Goal: Task Accomplishment & Management: Manage account settings

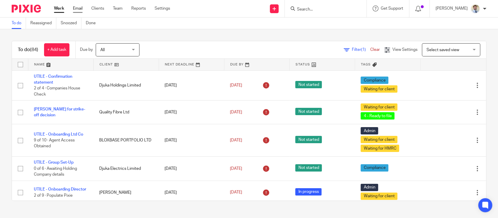
click at [79, 8] on link "Email" at bounding box center [78, 9] width 10 height 6
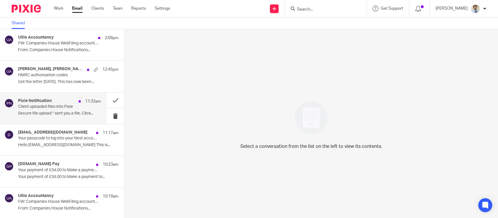
click at [54, 109] on p "Client uploaded files into Pixie" at bounding box center [51, 106] width 66 height 5
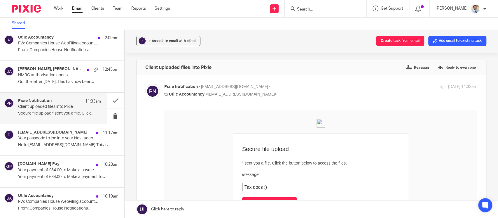
scroll to position [33, 0]
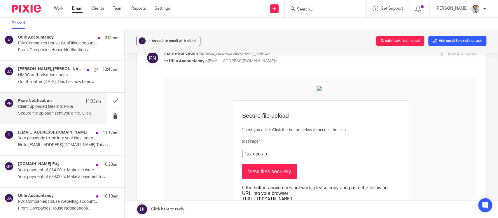
click at [272, 167] on link "View files securely" at bounding box center [269, 171] width 55 height 15
click at [322, 10] on input "Search" at bounding box center [323, 9] width 53 height 5
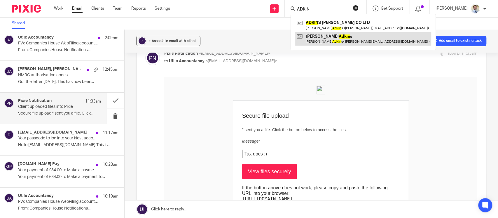
type input "ADKIN"
click at [324, 35] on link at bounding box center [364, 38] width 136 height 13
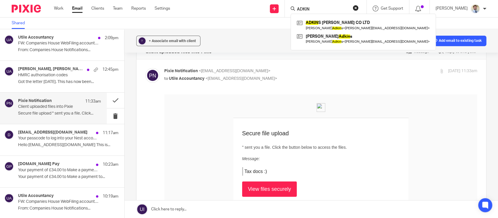
scroll to position [0, 0]
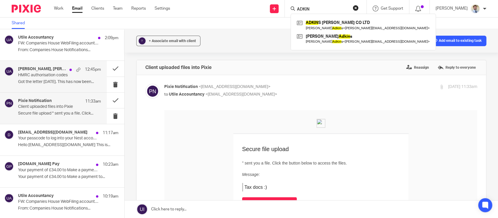
click at [50, 74] on p "HMRC authorisation codes" at bounding box center [51, 75] width 66 height 5
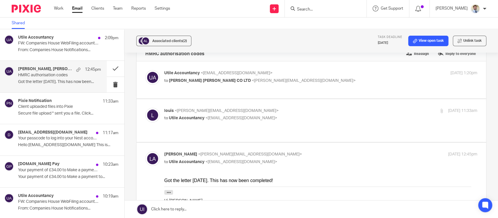
scroll to position [13, 0]
click at [270, 121] on p "to Utile Accountancy <info@utileaccountancy.co.uk>" at bounding box center [268, 118] width 209 height 6
checkbox input "true"
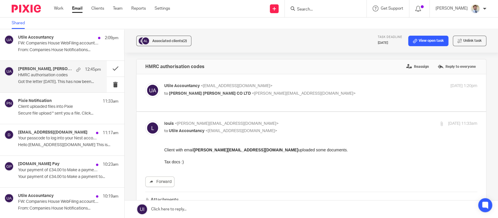
scroll to position [0, 0]
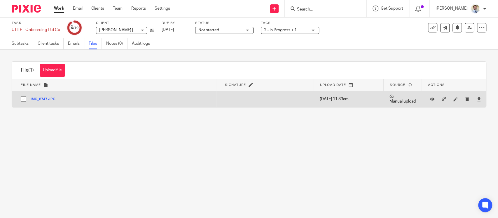
click at [48, 98] on button "IMG_8747.JPG" at bounding box center [45, 99] width 29 height 4
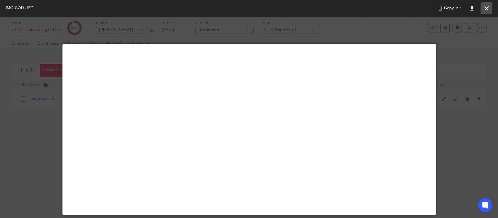
click at [488, 9] on icon at bounding box center [487, 8] width 4 height 4
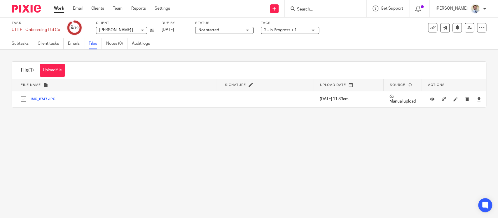
click at [317, 9] on input "Search" at bounding box center [323, 9] width 53 height 5
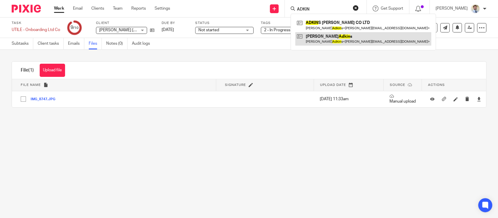
type input "ADKIN"
click at [316, 39] on link at bounding box center [364, 38] width 136 height 13
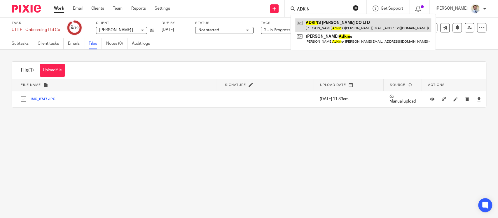
click at [318, 22] on link at bounding box center [364, 24] width 136 height 13
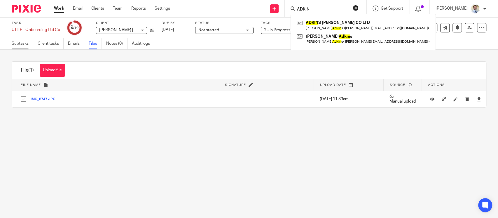
click at [19, 48] on link "Subtasks" at bounding box center [23, 43] width 22 height 11
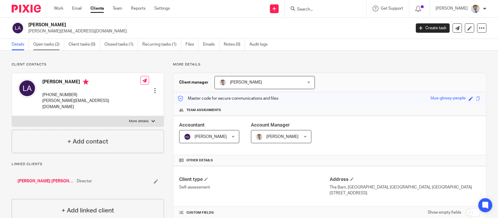
click at [53, 47] on link "Open tasks (2)" at bounding box center [48, 44] width 31 height 11
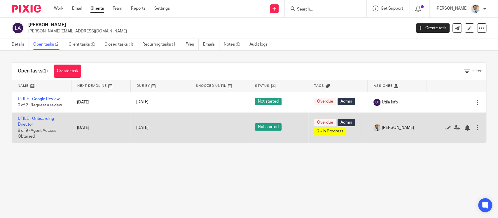
click at [41, 116] on td "UTILE - Onboarding Director 8 of 9 · Agent Access Obtained" at bounding box center [41, 127] width 59 height 30
click at [39, 120] on link "UTILE - Onboarding Director" at bounding box center [36, 122] width 36 height 10
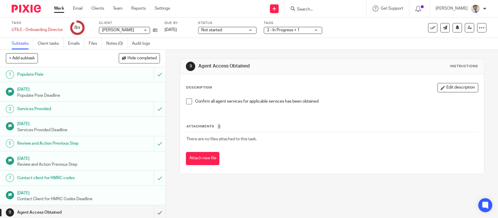
click at [187, 98] on span at bounding box center [189, 101] width 6 height 6
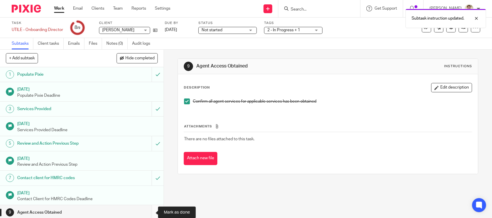
click at [148, 210] on input "submit" at bounding box center [82, 212] width 164 height 15
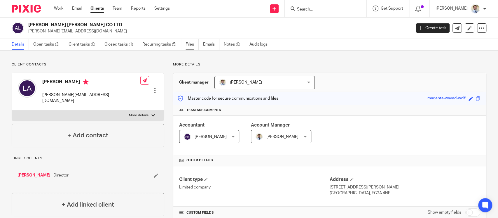
click at [190, 45] on link "Files" at bounding box center [192, 44] width 13 height 11
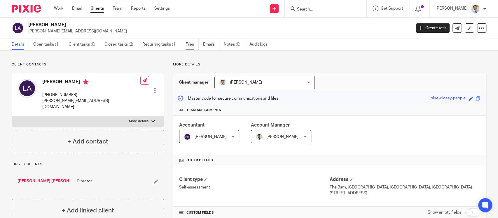
click at [196, 43] on link "Files" at bounding box center [192, 44] width 13 height 11
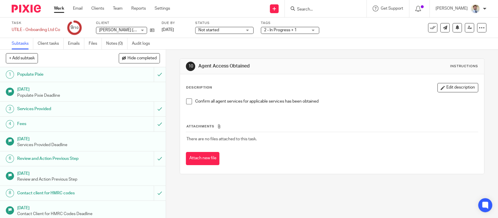
click at [126, 33] on span "[PERSON_NAME] [PERSON_NAME] CO LTD" at bounding box center [118, 30] width 38 height 6
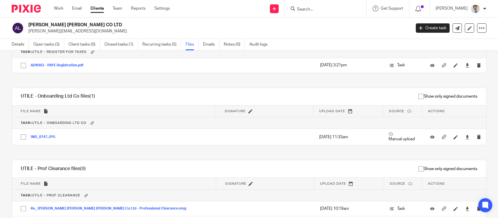
scroll to position [46, 0]
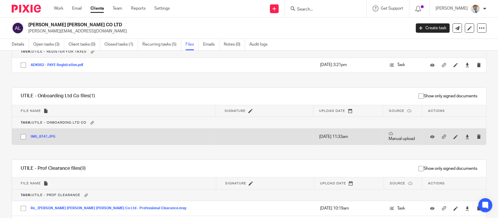
click at [45, 135] on button "IMG_8747.JPG" at bounding box center [45, 137] width 29 height 4
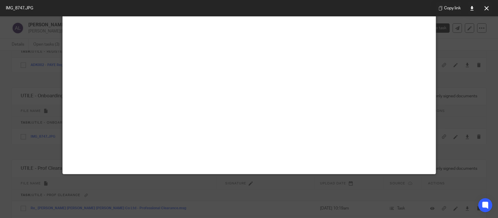
scroll to position [47, 0]
click at [484, 10] on button at bounding box center [487, 8] width 12 height 12
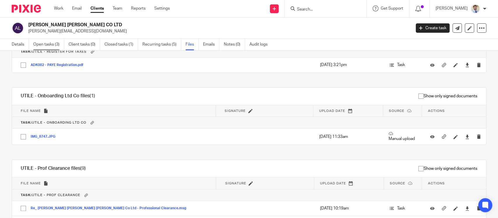
click at [59, 44] on link "Open tasks (3)" at bounding box center [48, 44] width 31 height 11
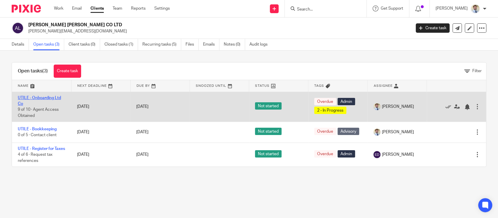
click at [42, 97] on link "UTILE - Onboarding Ltd Co" at bounding box center [39, 101] width 43 height 10
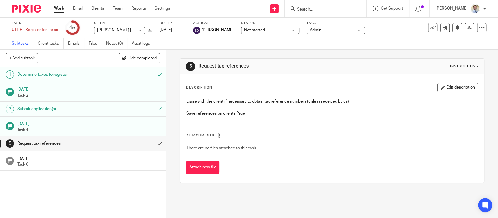
click at [82, 106] on h1 "Submit application(s)" at bounding box center [60, 109] width 87 height 9
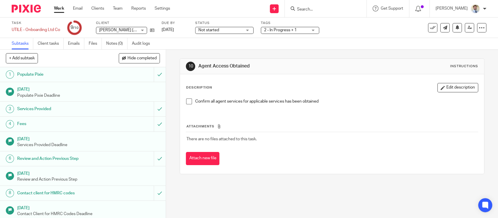
scroll to position [17, 0]
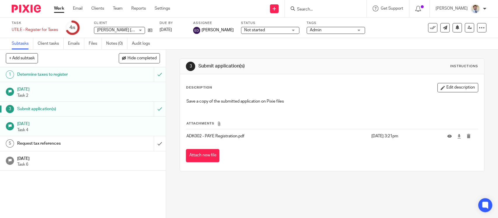
click at [111, 72] on div "Determine taxes to register" at bounding box center [82, 74] width 131 height 9
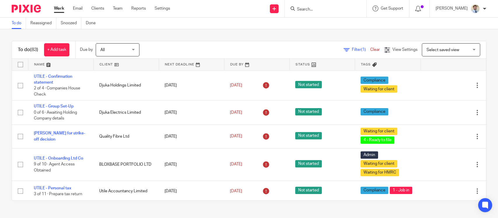
click at [323, 7] on input "Search" at bounding box center [323, 9] width 53 height 5
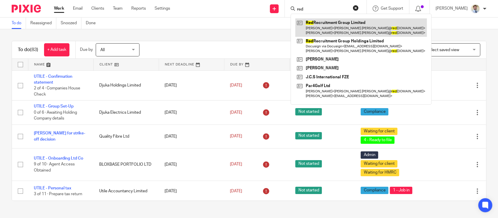
type input "red"
click at [317, 30] on link at bounding box center [362, 27] width 132 height 18
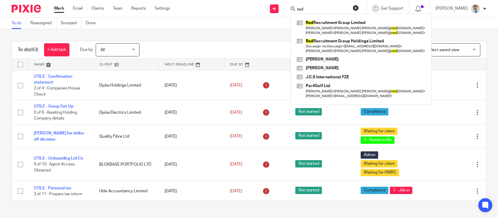
click at [172, 53] on div "Filter (1) Clear View Settings View Settings (1) Filters Clear Save Manage save…" at bounding box center [318, 49] width 337 height 13
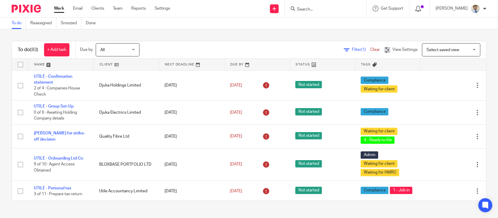
click at [421, 9] on icon at bounding box center [419, 9] width 6 height 6
